Goal: Information Seeking & Learning: Learn about a topic

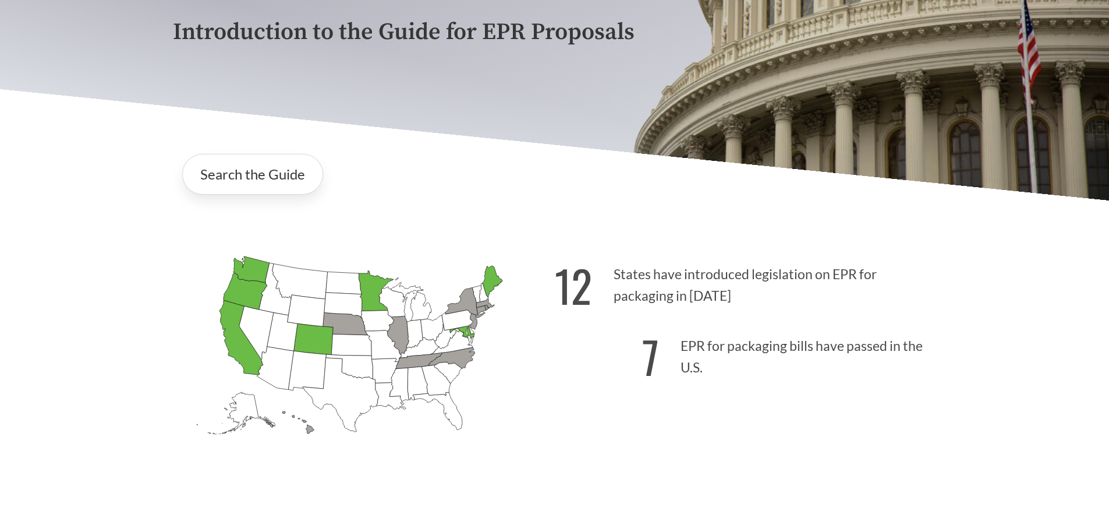
scroll to position [58, 0]
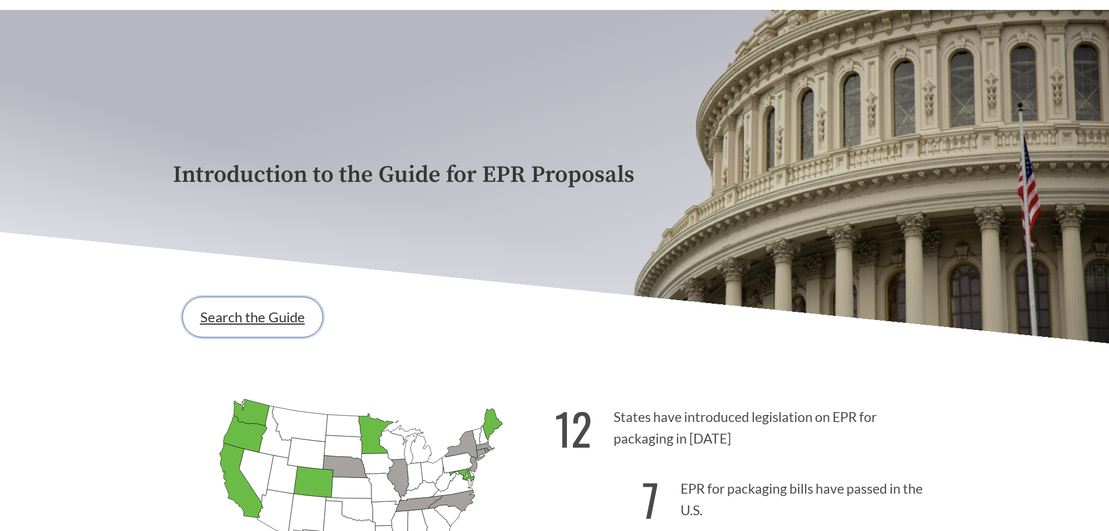
click at [244, 310] on link "Search the Guide" at bounding box center [252, 316] width 141 height 41
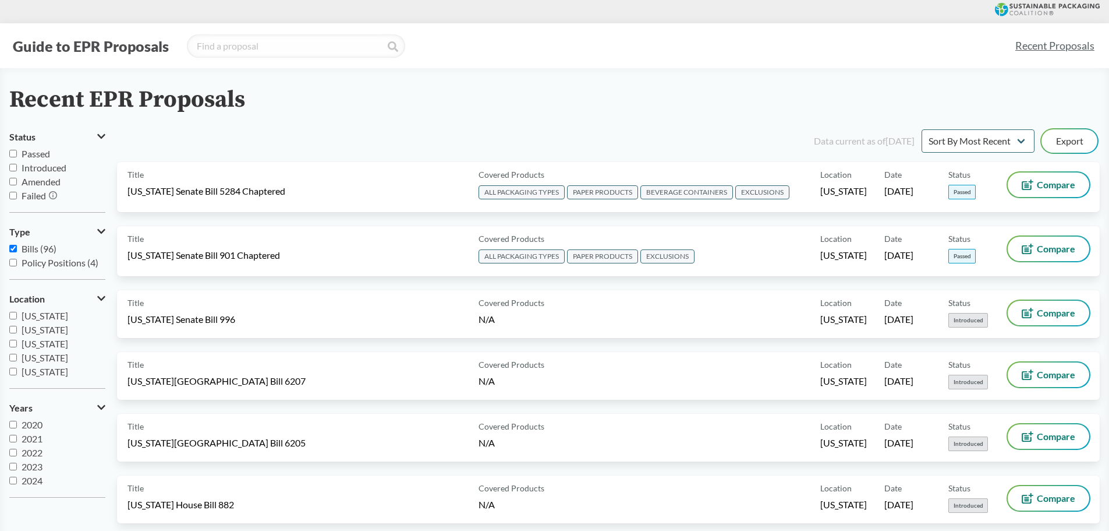
click at [36, 153] on span "Passed" at bounding box center [36, 153] width 29 height 11
click at [17, 153] on input "Passed" at bounding box center [13, 154] width 8 height 8
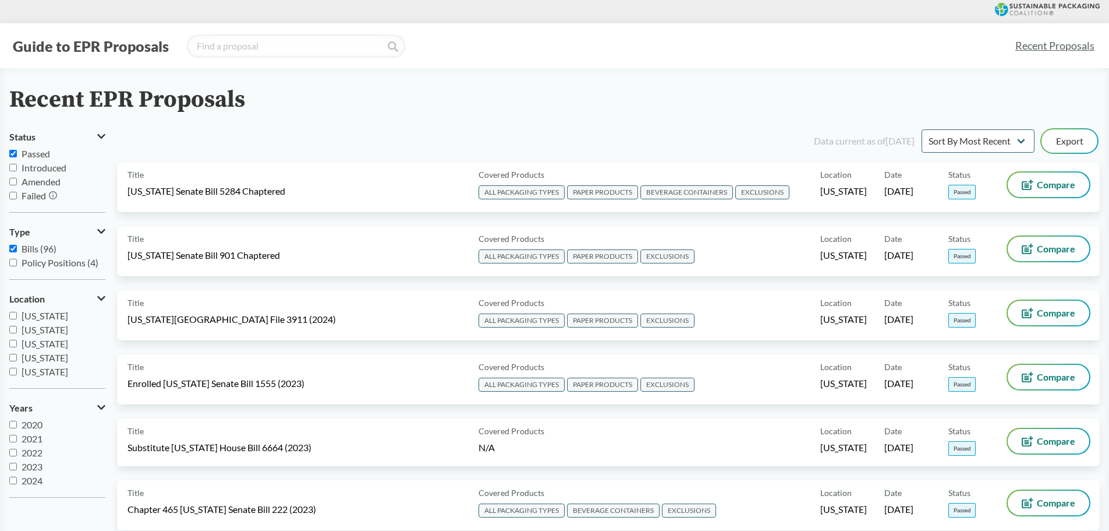
click at [12, 151] on input "Passed" at bounding box center [13, 154] width 8 height 8
checkbox input "true"
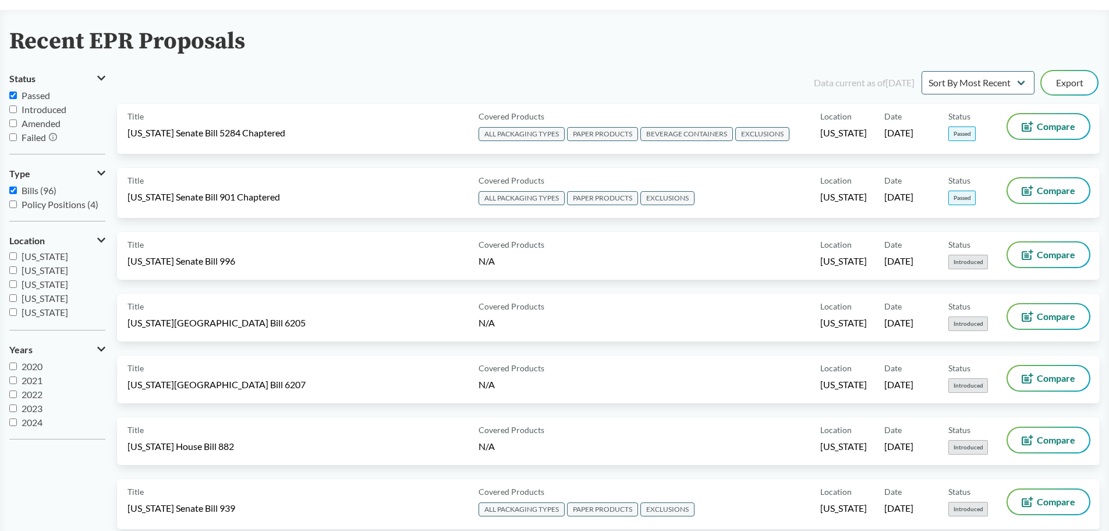
scroll to position [193, 0]
click at [12, 275] on input "[US_STATE]" at bounding box center [13, 274] width 8 height 8
checkbox input "true"
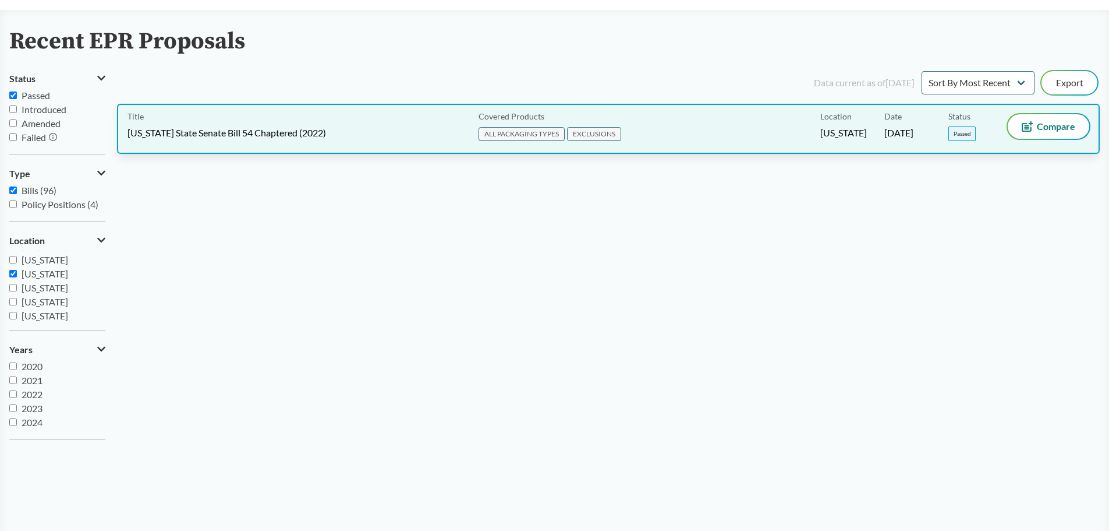
click at [522, 131] on span "ALL PACKAGING TYPES" at bounding box center [522, 134] width 86 height 14
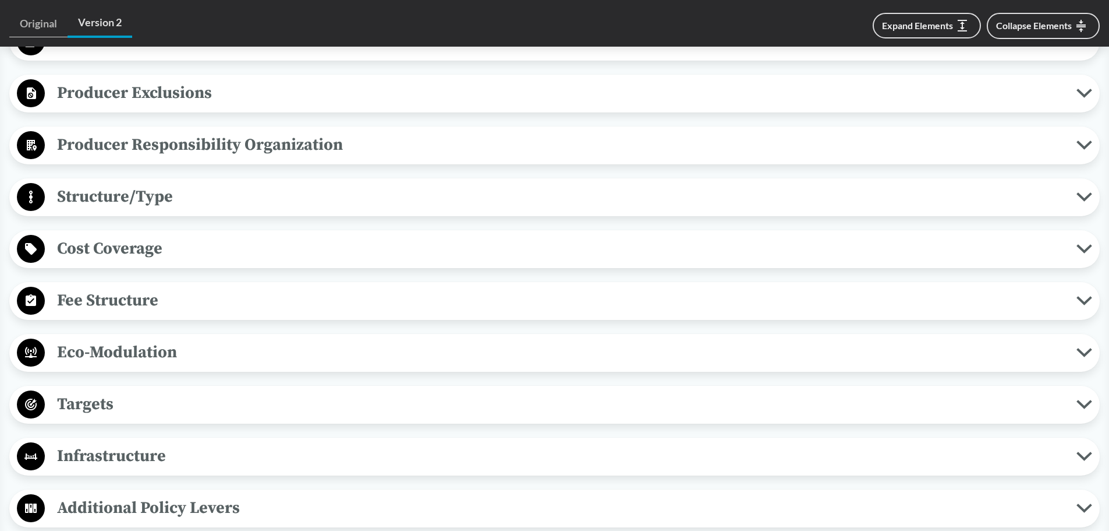
scroll to position [582, 0]
click at [368, 347] on span "Eco-Modulation" at bounding box center [561, 351] width 1032 height 26
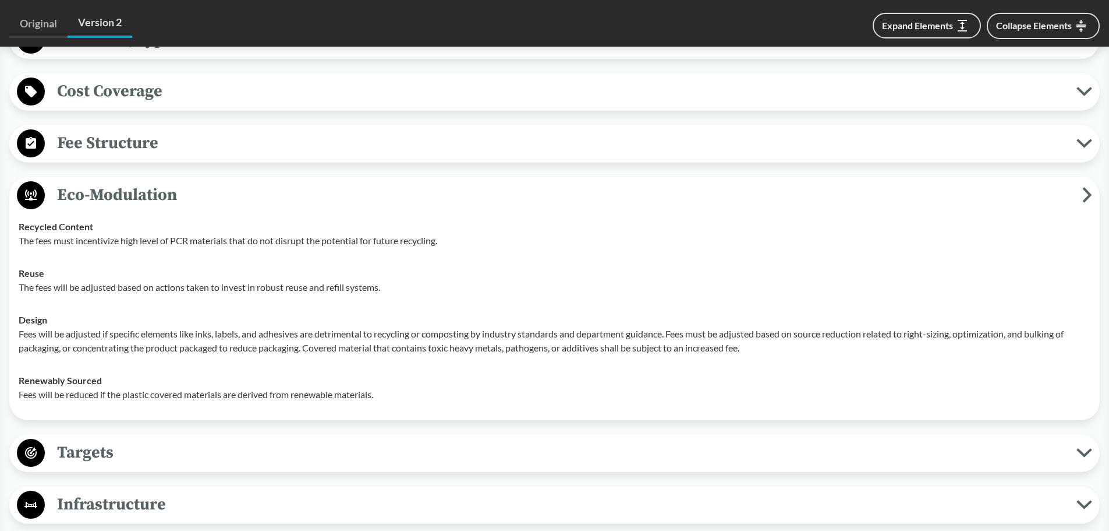
scroll to position [757, 0]
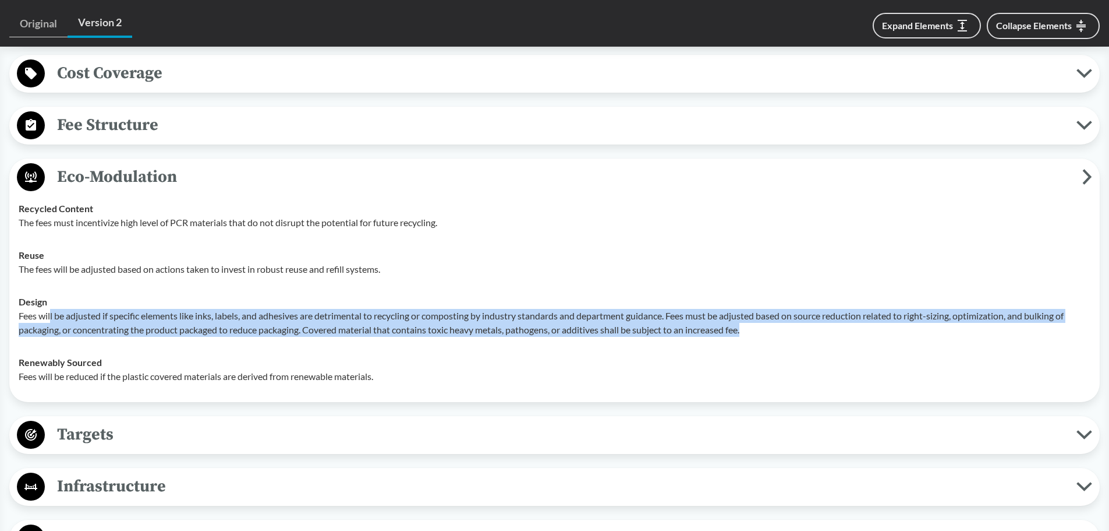
drag, startPoint x: 52, startPoint y: 313, endPoint x: 782, endPoint y: 333, distance: 730.0
click at [782, 333] on p "Fees will be adjusted if specific elements like inks, labels, and adhesives are…" at bounding box center [555, 323] width 1072 height 28
drag, startPoint x: 776, startPoint y: 333, endPoint x: 33, endPoint y: 305, distance: 744.2
click at [33, 305] on div "Design Fees will be adjusted if specific elements like inks, labels, and adhesi…" at bounding box center [555, 316] width 1072 height 42
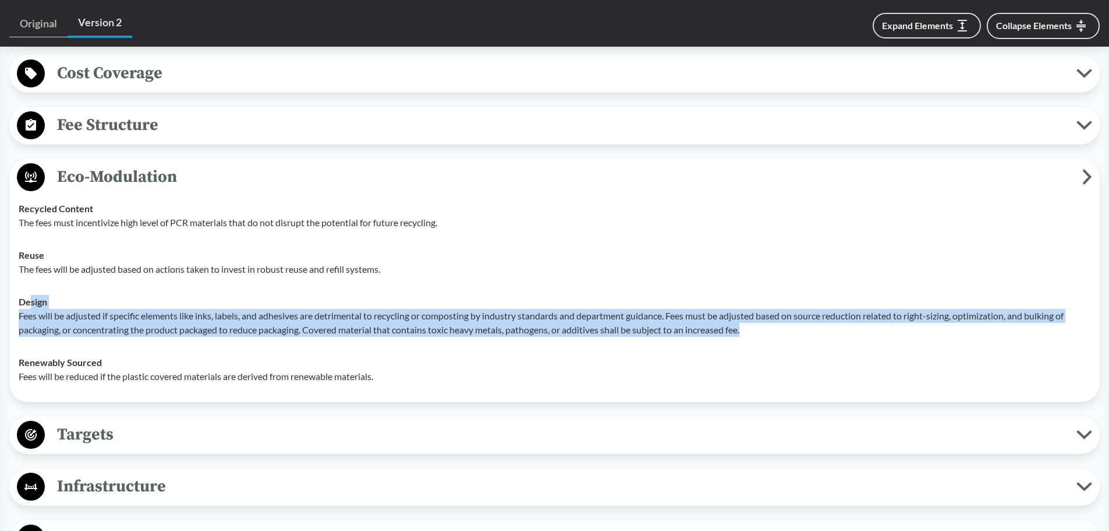
drag, startPoint x: 128, startPoint y: 318, endPoint x: 140, endPoint y: 321, distance: 12.7
click at [129, 319] on p "Fees will be adjusted if specific elements like inks, labels, and adhesives are…" at bounding box center [555, 323] width 1072 height 28
click at [347, 334] on p "Fees will be adjusted if specific elements like inks, labels, and adhesives are…" at bounding box center [555, 323] width 1072 height 28
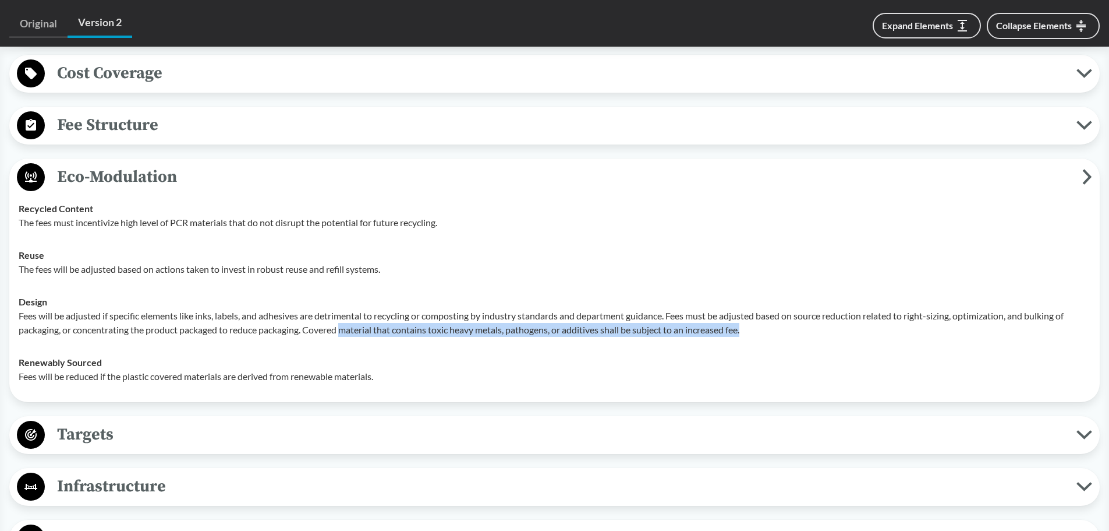
drag, startPoint x: 347, startPoint y: 334, endPoint x: 765, endPoint y: 341, distance: 418.2
click at [765, 341] on td "Design Fees will be adjusted if specific elements like inks, labels, and adhesi…" at bounding box center [554, 315] width 1083 height 61
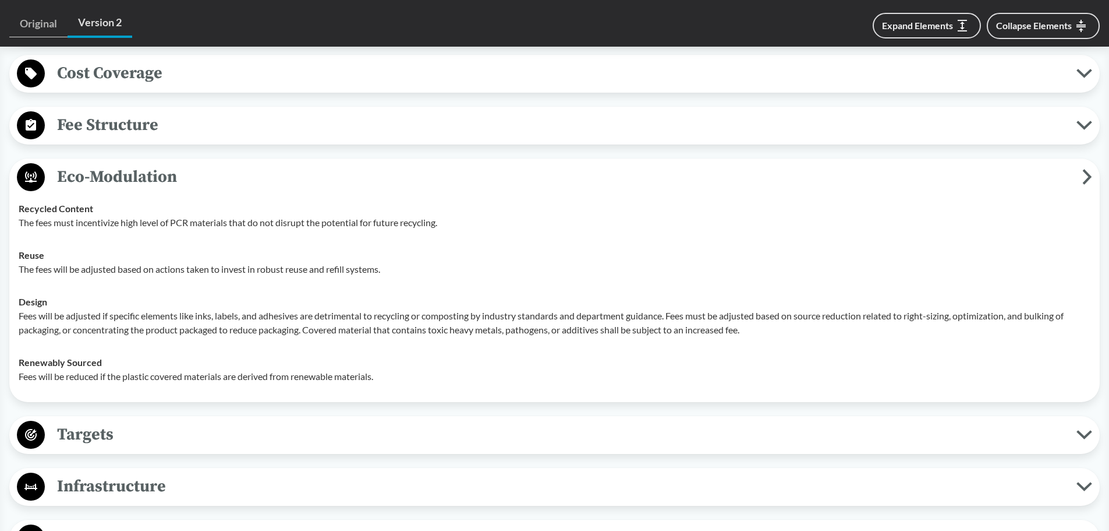
click at [272, 341] on td "Design Fees will be adjusted if specific elements like inks, labels, and adhesi…" at bounding box center [554, 315] width 1083 height 61
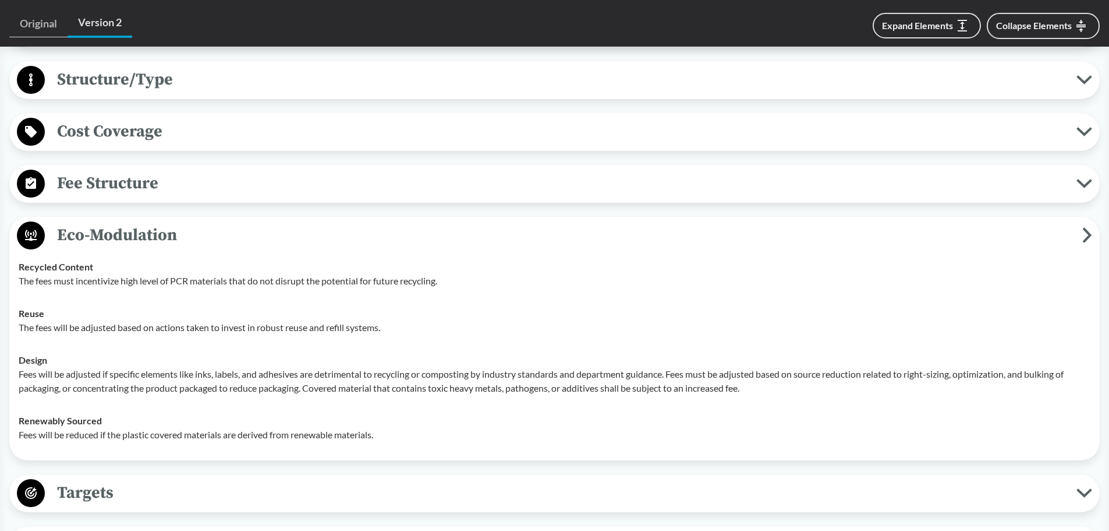
click at [263, 233] on span "Eco-Modulation" at bounding box center [564, 235] width 1038 height 26
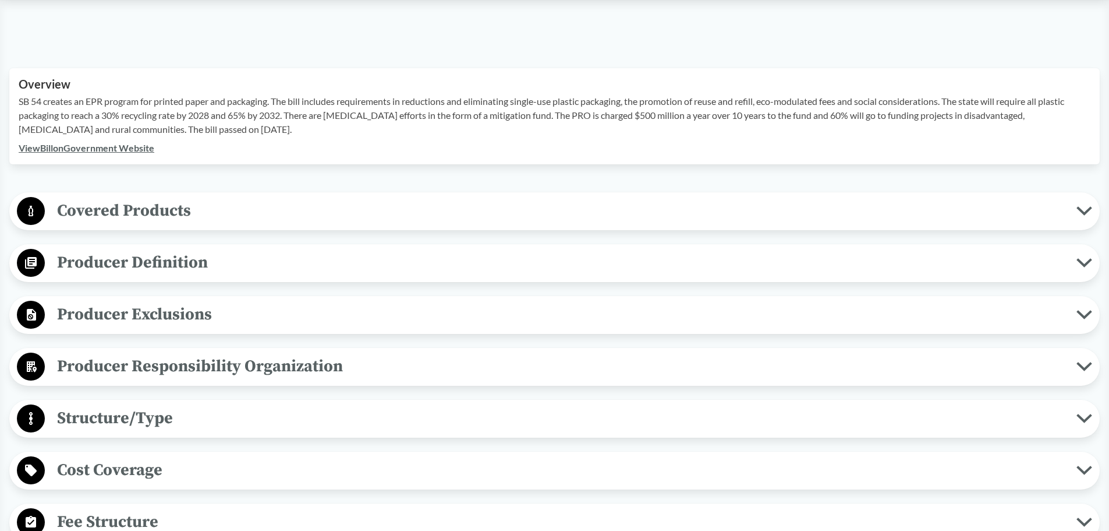
scroll to position [408, 0]
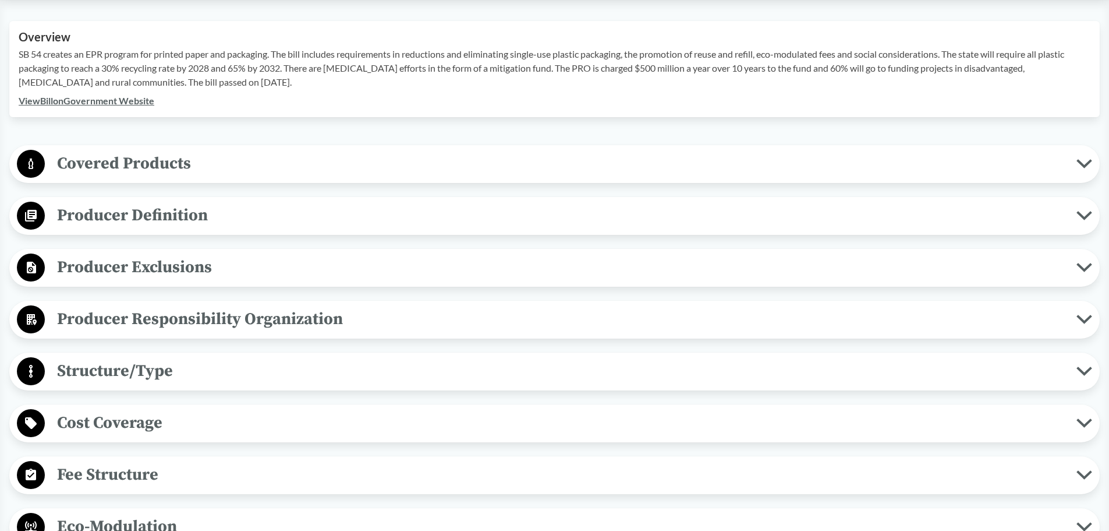
click at [210, 307] on span "Producer Responsibility Organization" at bounding box center [561, 319] width 1032 height 26
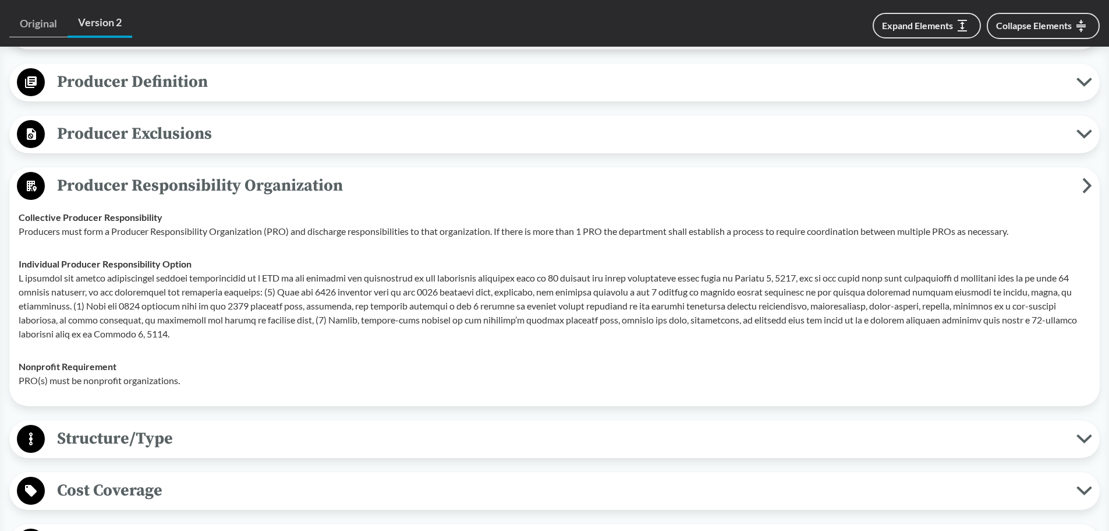
scroll to position [582, 0]
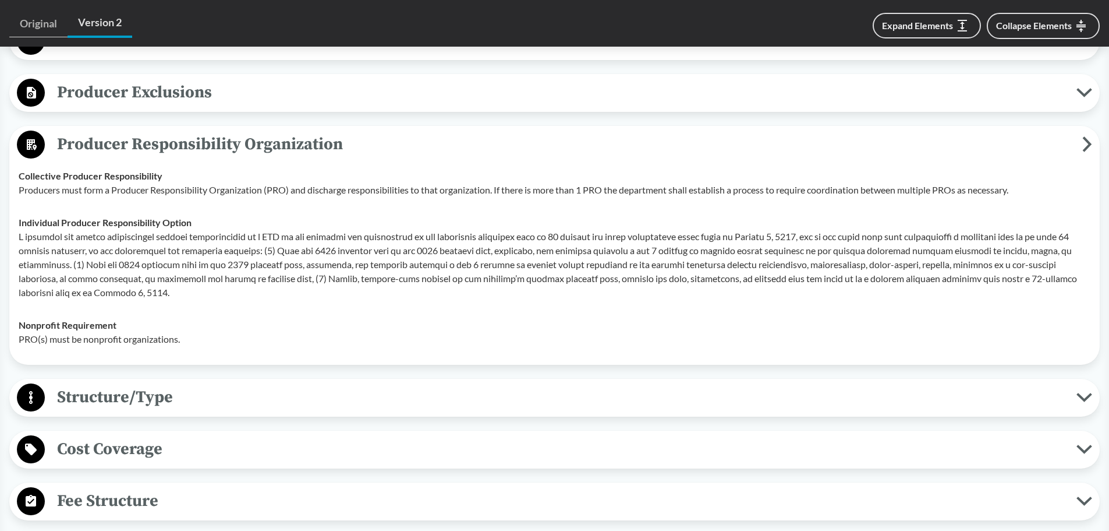
click at [198, 142] on span "Producer Responsibility Organization" at bounding box center [564, 144] width 1038 height 26
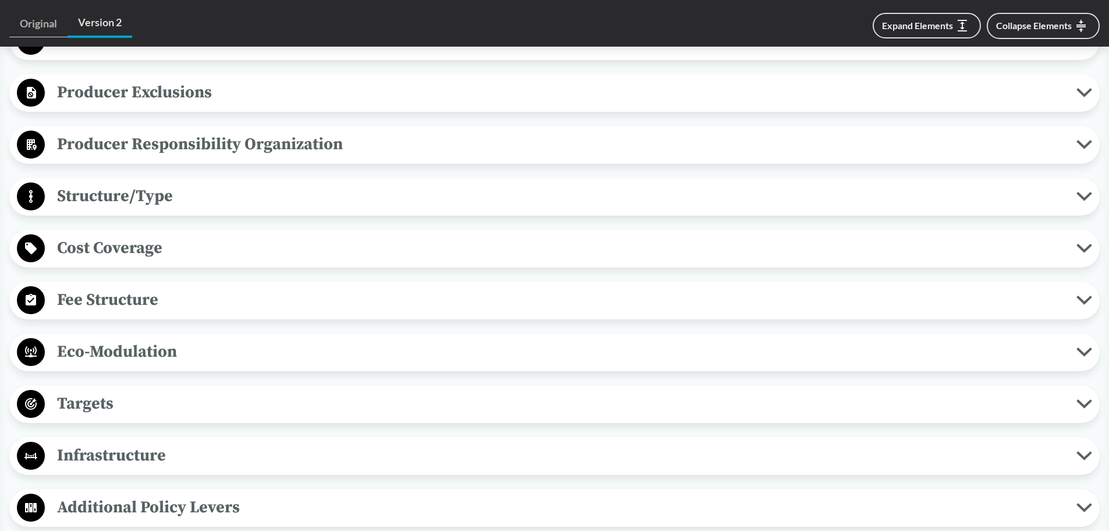
click at [157, 208] on span "Structure/Type" at bounding box center [561, 196] width 1032 height 26
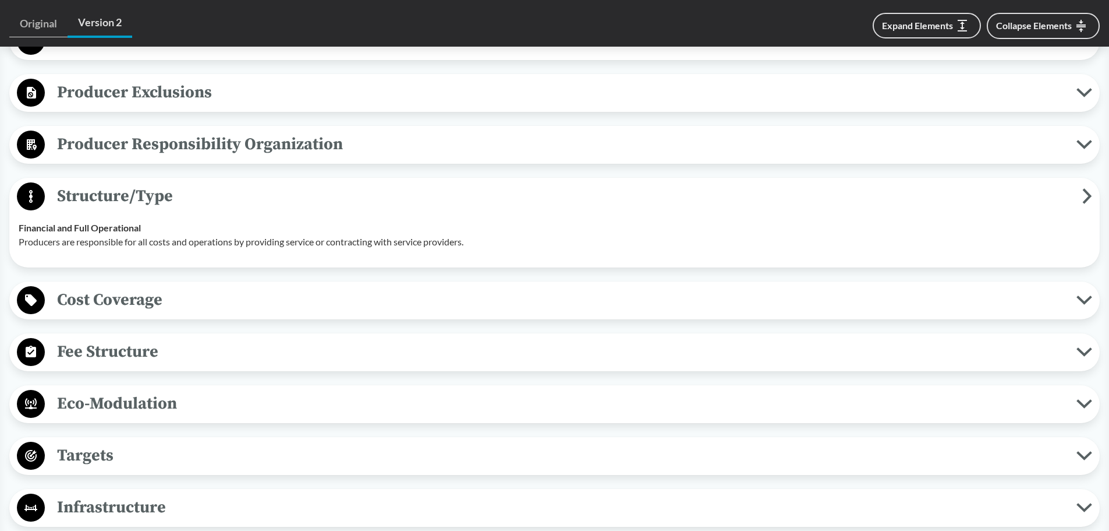
click at [157, 208] on span "Structure/Type" at bounding box center [564, 196] width 1038 height 26
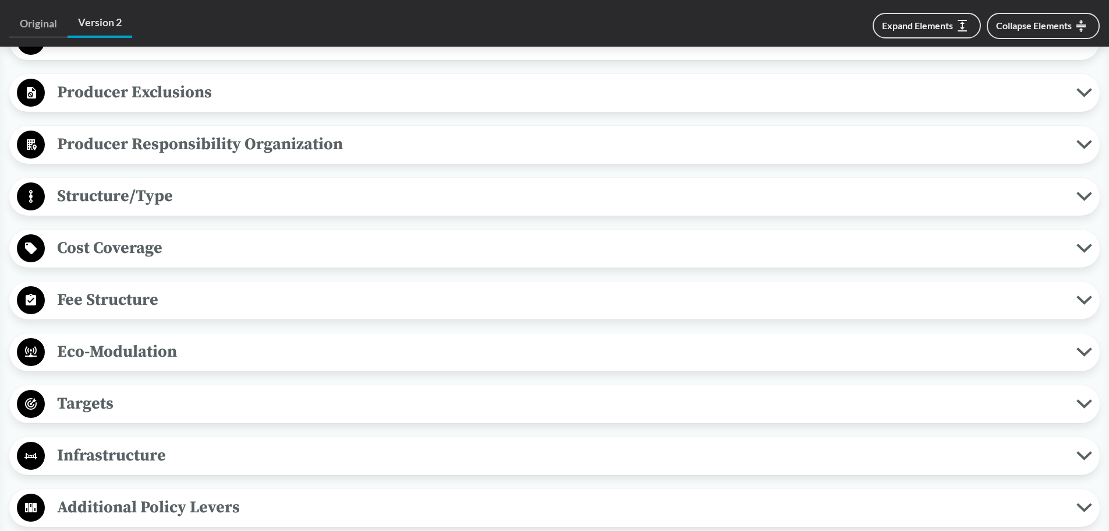
click at [162, 343] on span "Eco-Modulation" at bounding box center [561, 351] width 1032 height 26
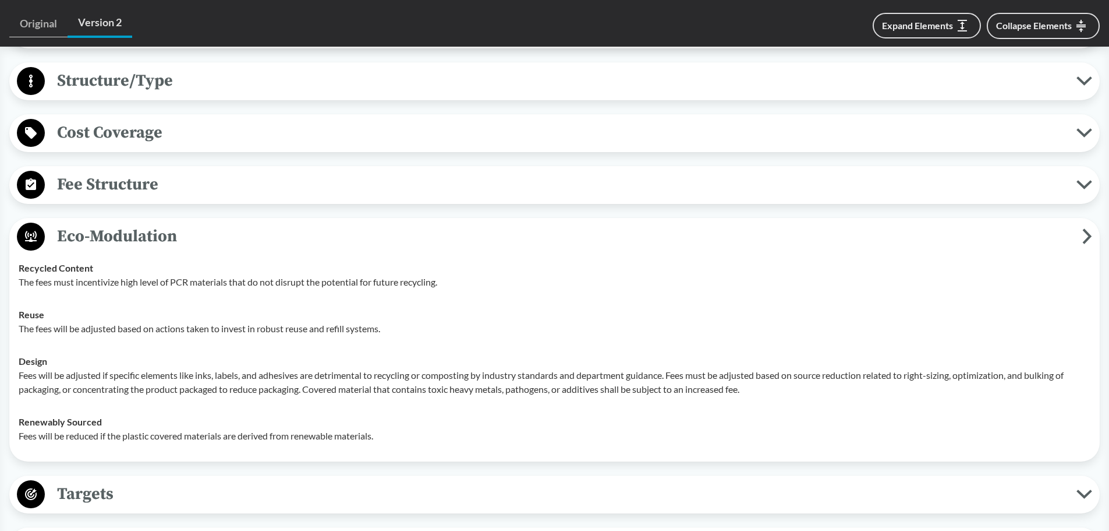
scroll to position [699, 0]
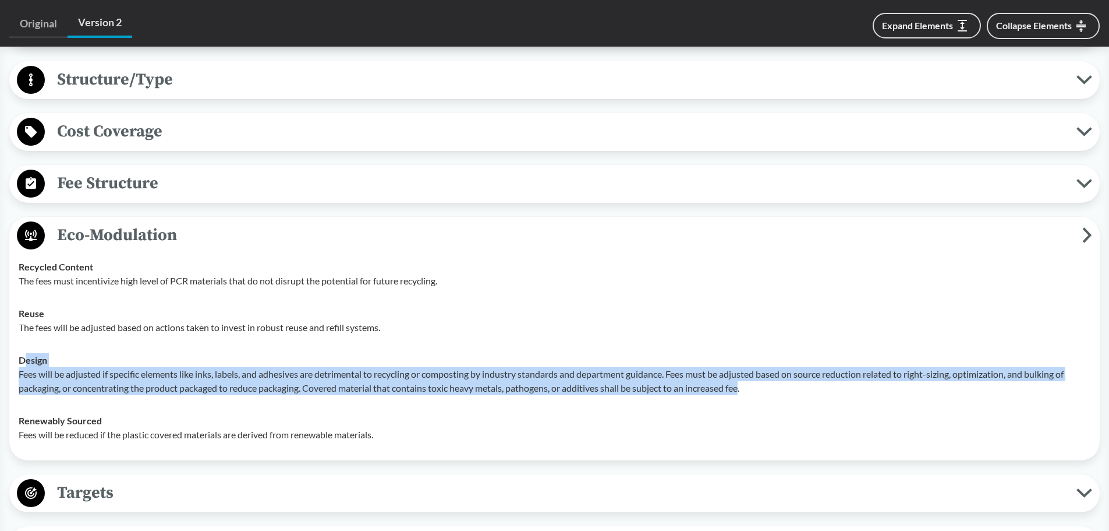
drag, startPoint x: 24, startPoint y: 366, endPoint x: 748, endPoint y: 394, distance: 724.5
click at [748, 394] on div "Design Fees will be adjusted if specific elements like inks, labels, and adhesi…" at bounding box center [555, 374] width 1072 height 42
click at [748, 394] on p "Fees will be adjusted if specific elements like inks, labels, and adhesives are…" at bounding box center [555, 381] width 1072 height 28
drag, startPoint x: 754, startPoint y: 390, endPoint x: 82, endPoint y: 379, distance: 672.7
click at [21, 367] on p "Fees will be adjusted if specific elements like inks, labels, and adhesives are…" at bounding box center [555, 381] width 1072 height 28
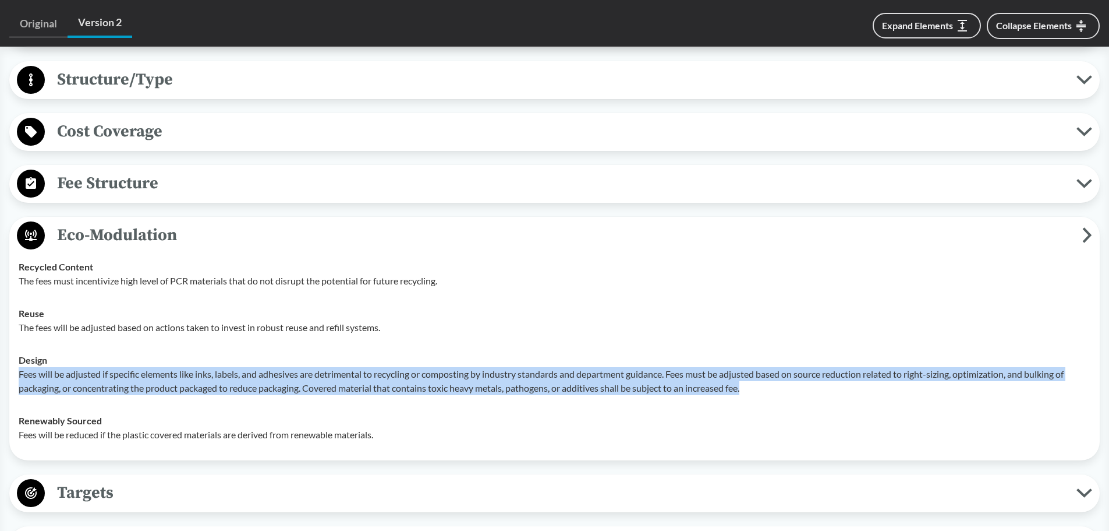
click at [87, 379] on p "Fees will be adjusted if specific elements like inks, labels, and adhesives are…" at bounding box center [555, 381] width 1072 height 28
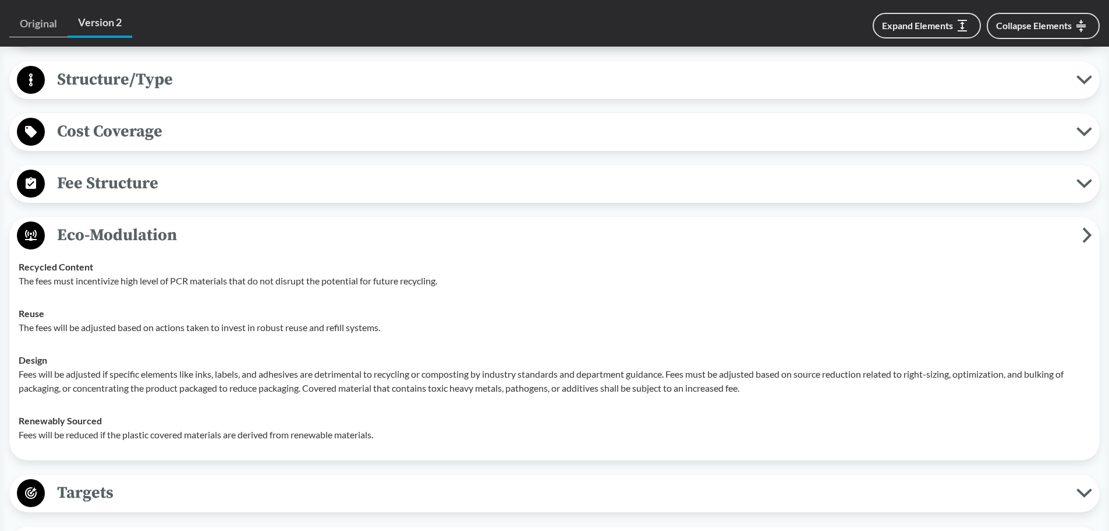
click at [399, 229] on span "Eco-Modulation" at bounding box center [564, 235] width 1038 height 26
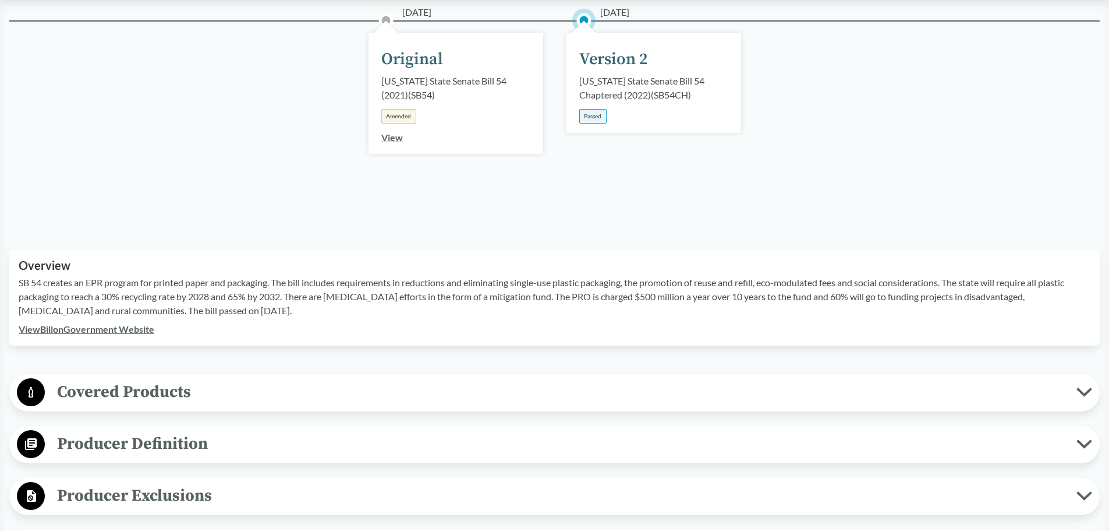
scroll to position [0, 0]
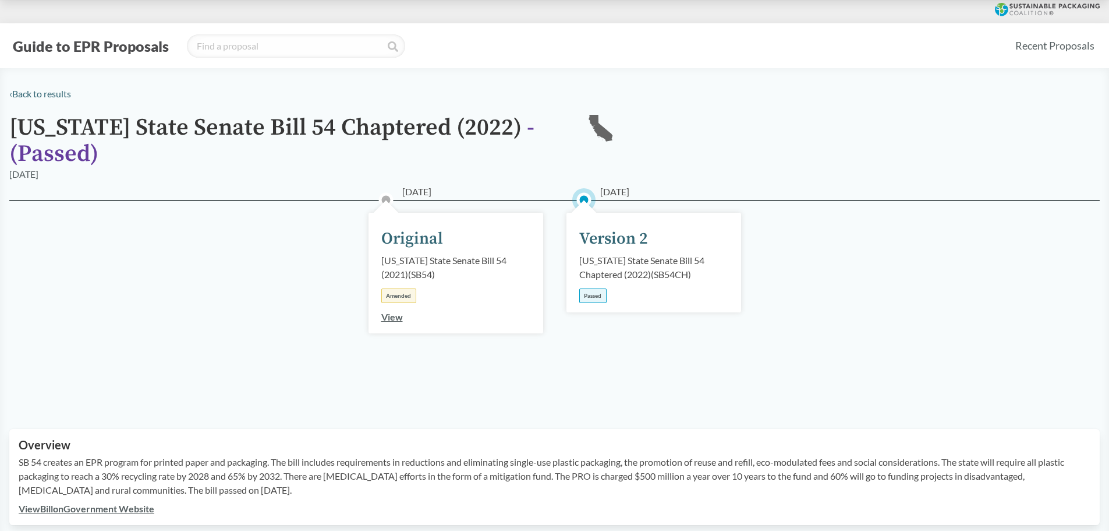
click at [842, 229] on div "02/25/2021 Original California State Senate Bill 54 (2021) ( SB54 ) Amended Vie…" at bounding box center [554, 300] width 1091 height 201
